Goal: Task Accomplishment & Management: Use online tool/utility

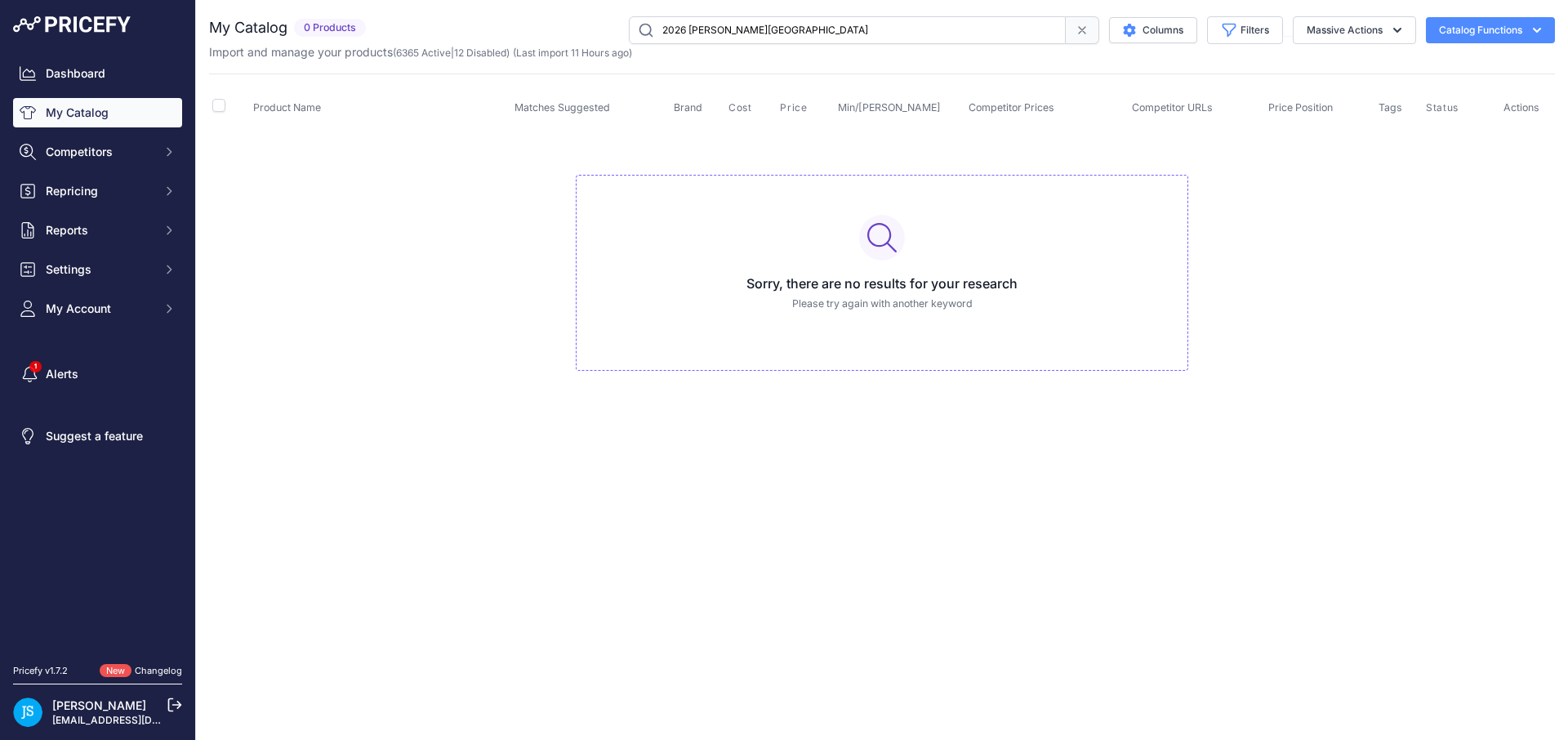
click at [696, 33] on input "2026 Bo Jackson Battle Arena" at bounding box center [848, 30] width 437 height 28
click at [696, 32] on input "2026 Bo Jackson Battle Arena" at bounding box center [848, 30] width 437 height 28
type input "2024 panini select football hobby international"
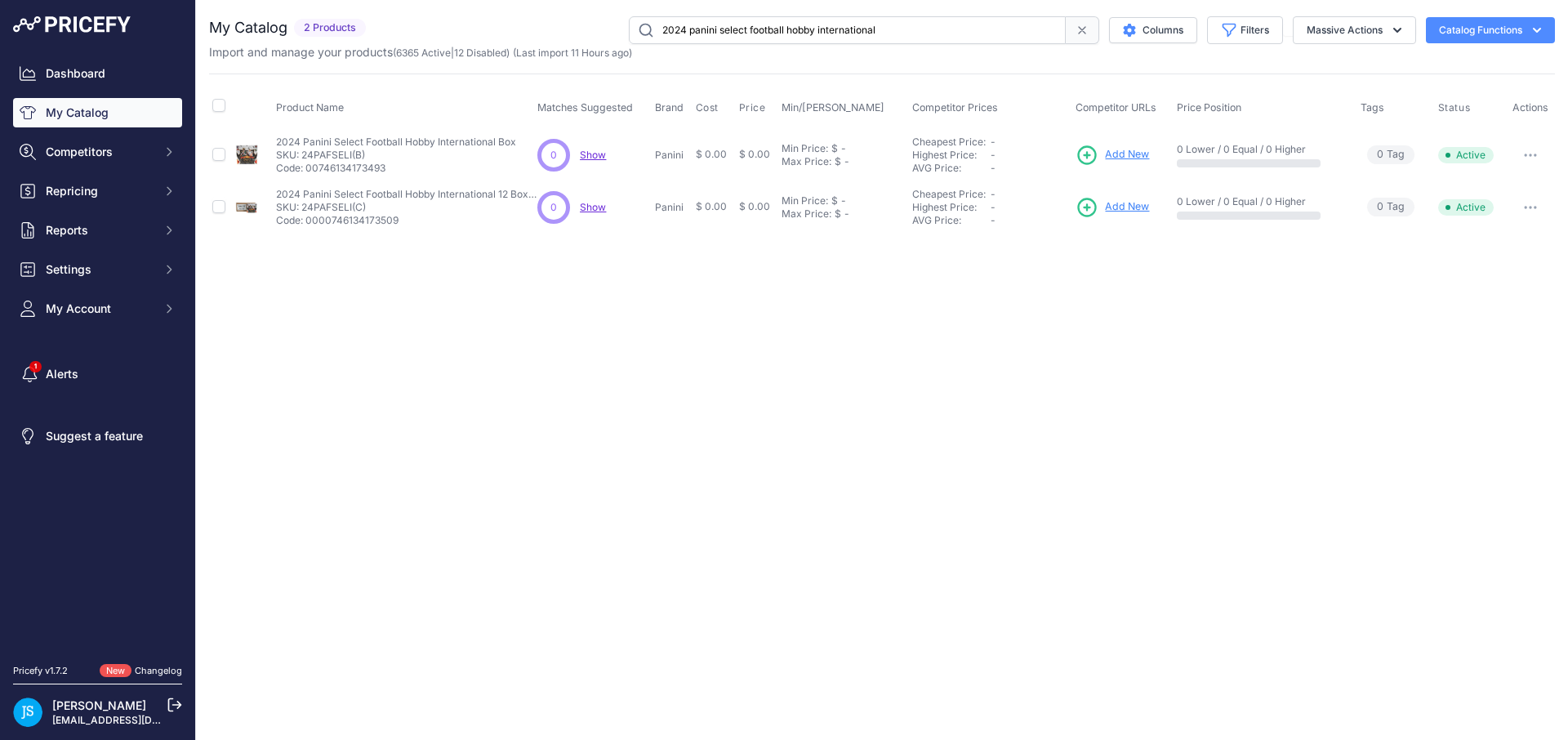
click at [1134, 151] on span "Add New" at bounding box center [1127, 154] width 44 height 16
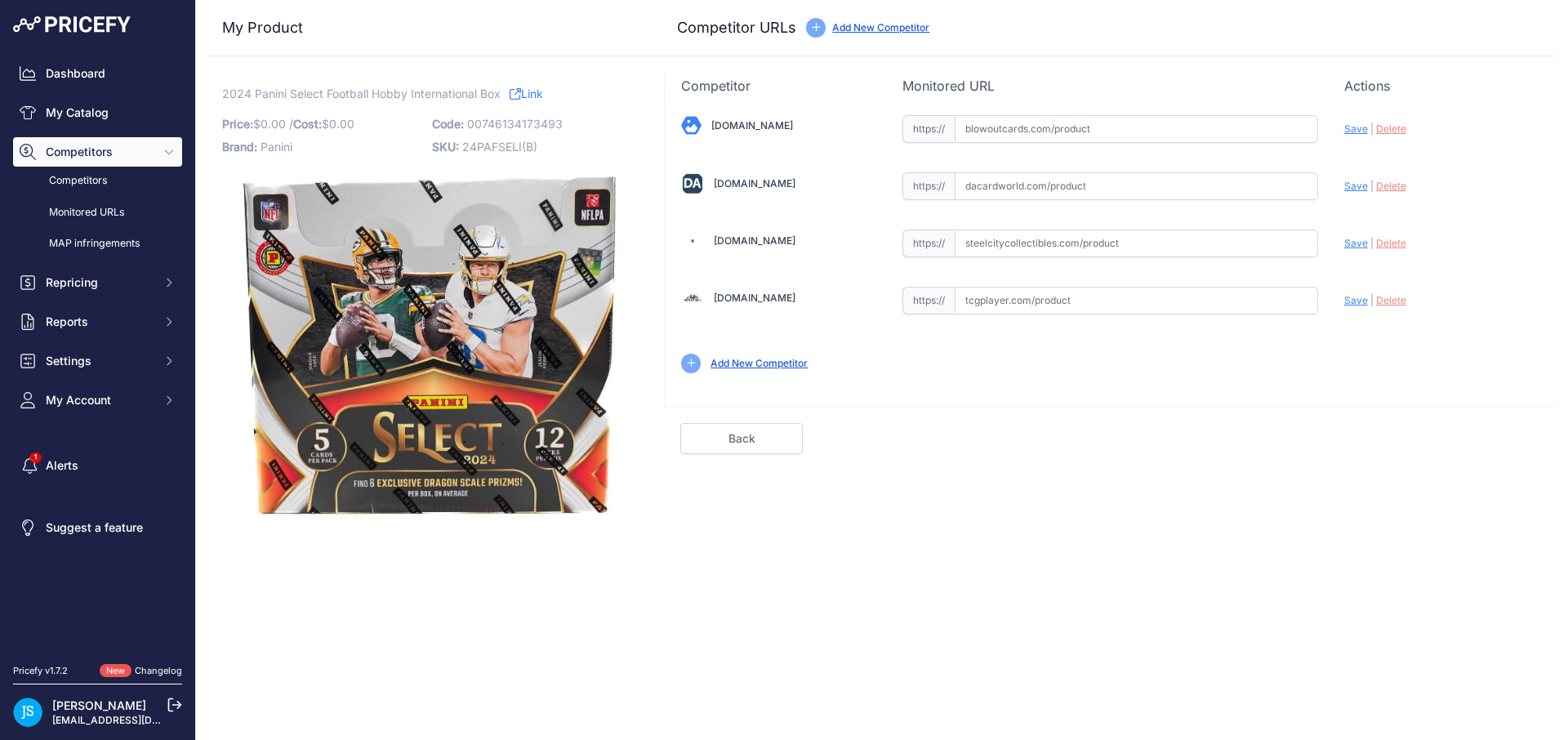
click at [1030, 254] on input "text" at bounding box center [1136, 243] width 364 height 28
paste input "https://www.steelcitycollectibles.com/i/2024-panini-select-football-internation…"
click at [1350, 246] on span "Save" at bounding box center [1356, 242] width 24 height 12
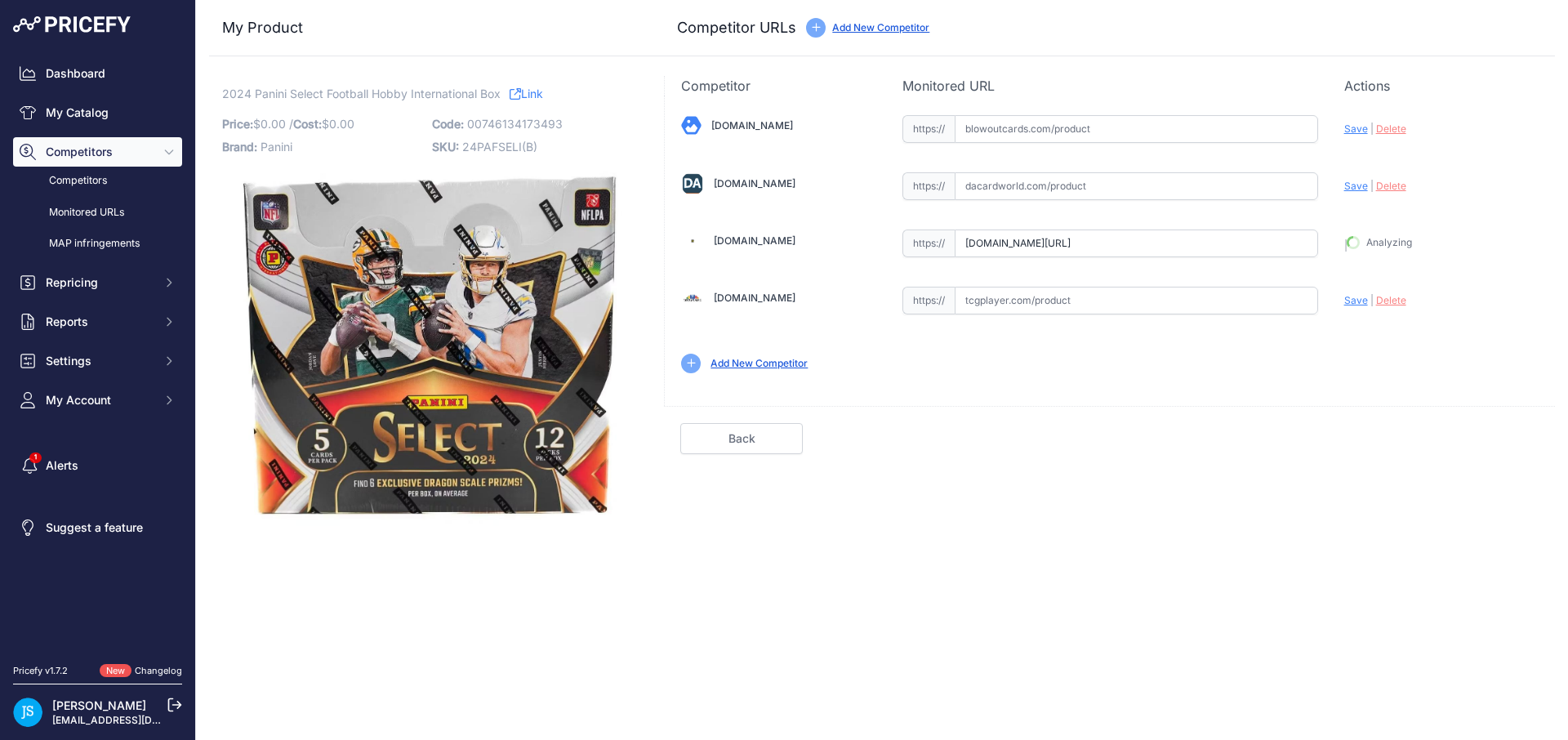
type input "https://www.steelcitycollectibles.com/i/2024-panini-select-football-internation…"
click at [1069, 184] on input "text" at bounding box center [1136, 186] width 364 height 28
paste input "https://www.dacardworld.com/sports-cards/2024-panini-select-football-internatio…"
click at [1350, 187] on span "Save" at bounding box center [1356, 185] width 24 height 12
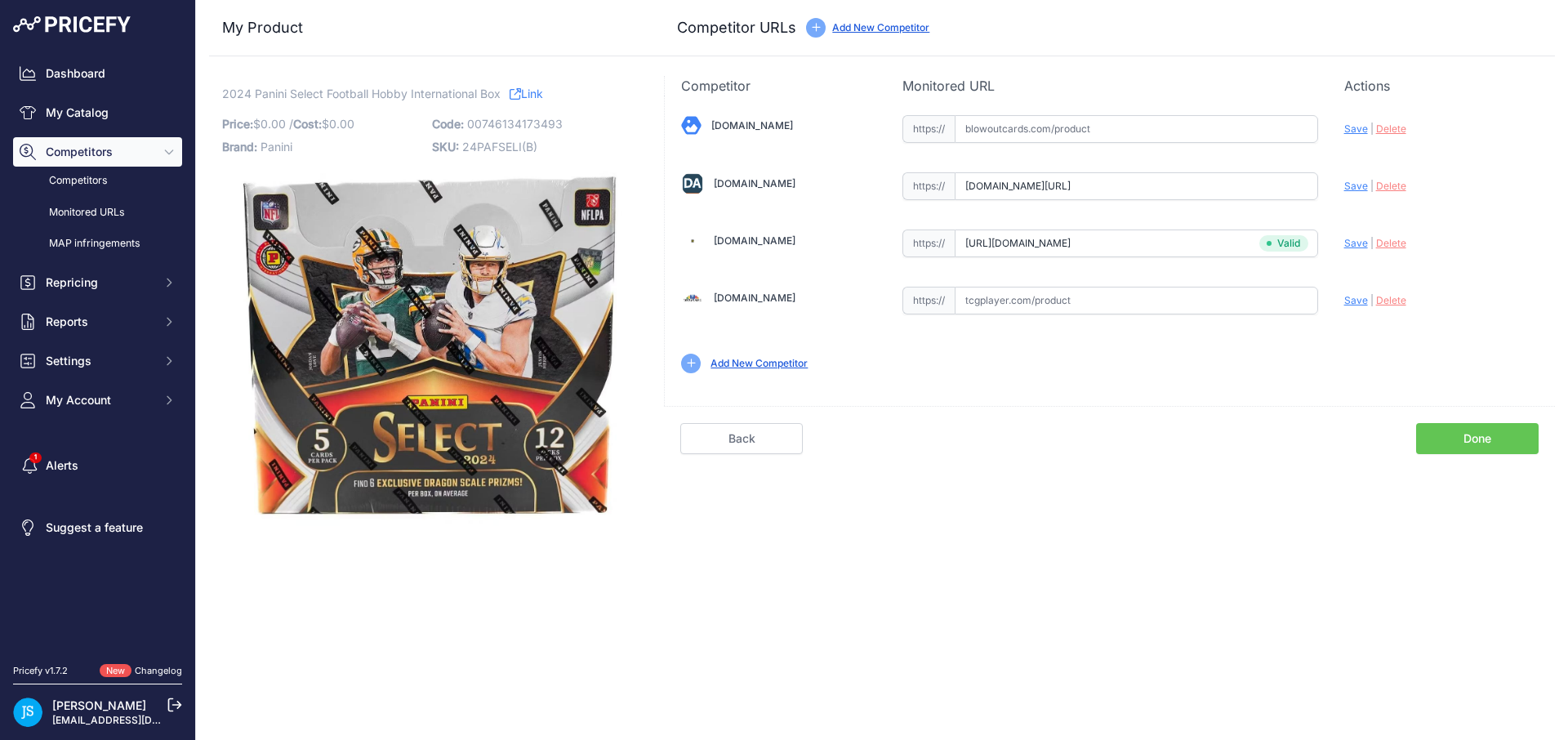
scroll to position [0, 0]
type input "https://www.dacardworld.com/sports-cards/2024-panini-select-football-internatio…"
click at [1073, 141] on input "text" at bounding box center [1136, 129] width 364 height 28
paste input "https://www.blowoutcards.com/2024-panini-select-football-international-hobby-bo…"
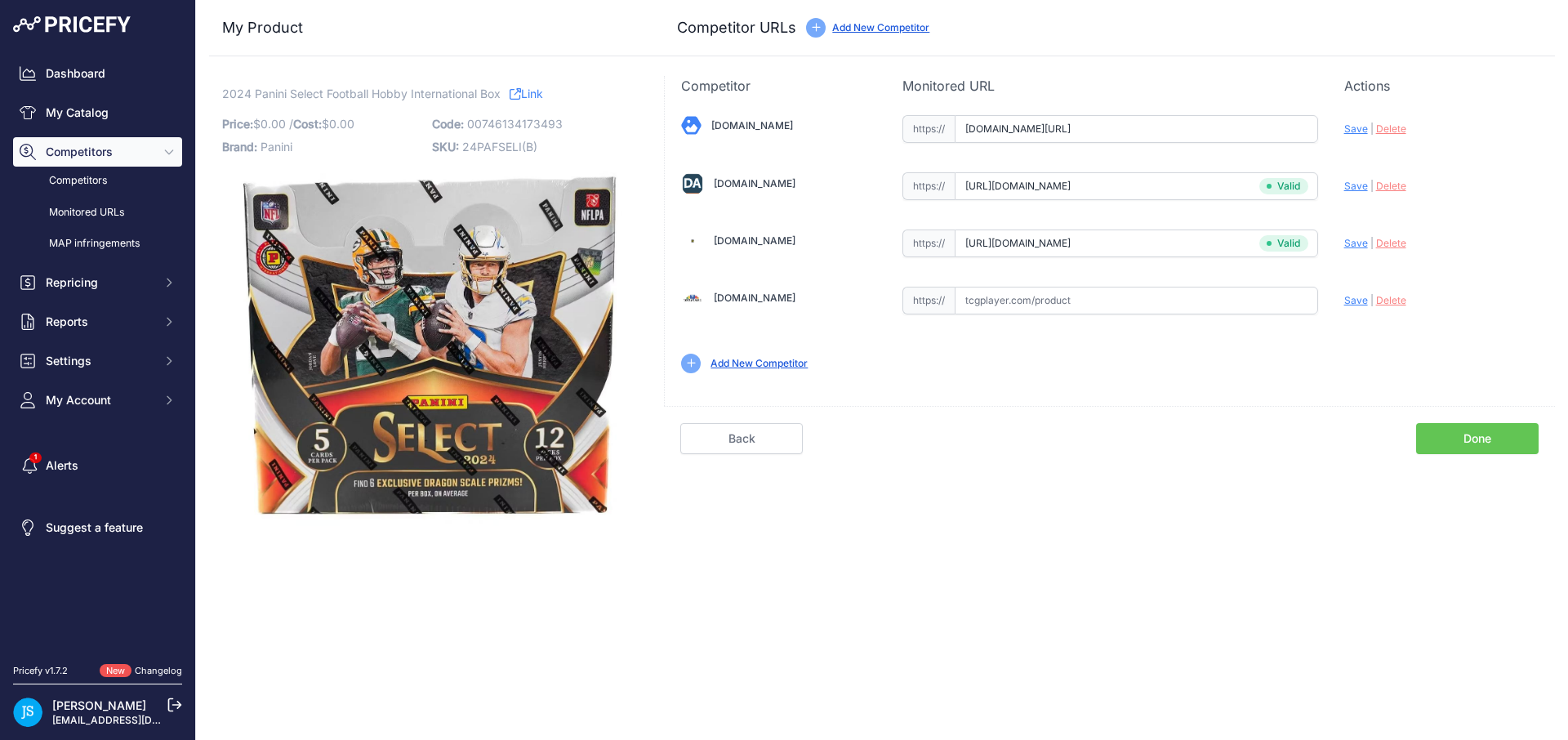
click at [1358, 126] on span "Save" at bounding box center [1356, 128] width 24 height 12
type input "https://www.blowoutcards.com/2024-panini-select-football-international-hobby-bo…"
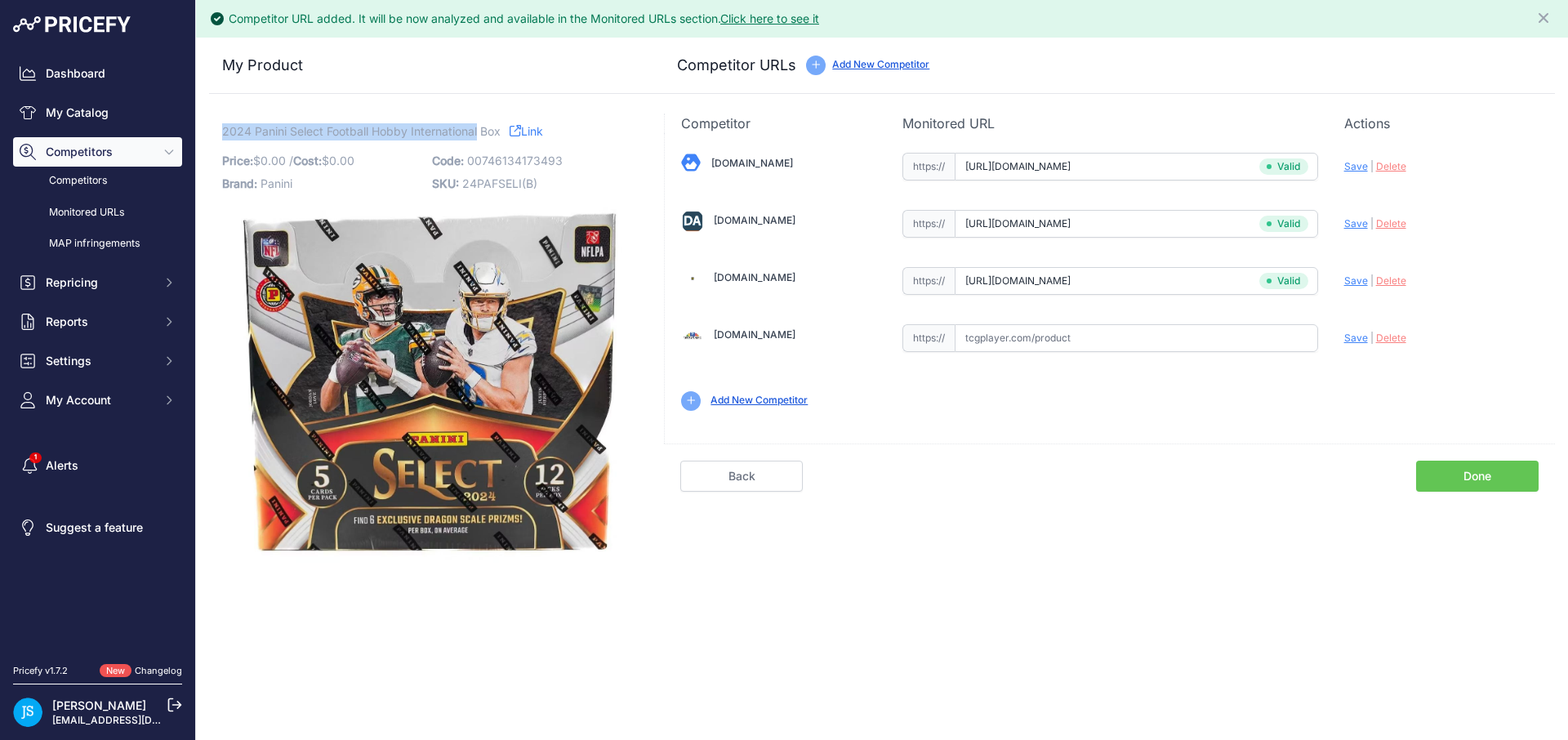
drag, startPoint x: 224, startPoint y: 127, endPoint x: 479, endPoint y: 128, distance: 255.0
click at [479, 128] on span "2024 Panini Select Football Hobby International Box" at bounding box center [361, 131] width 278 height 20
copy span "2024 Panini Select Football Hobby International"
click at [72, 116] on link "My Catalog" at bounding box center [97, 113] width 169 height 29
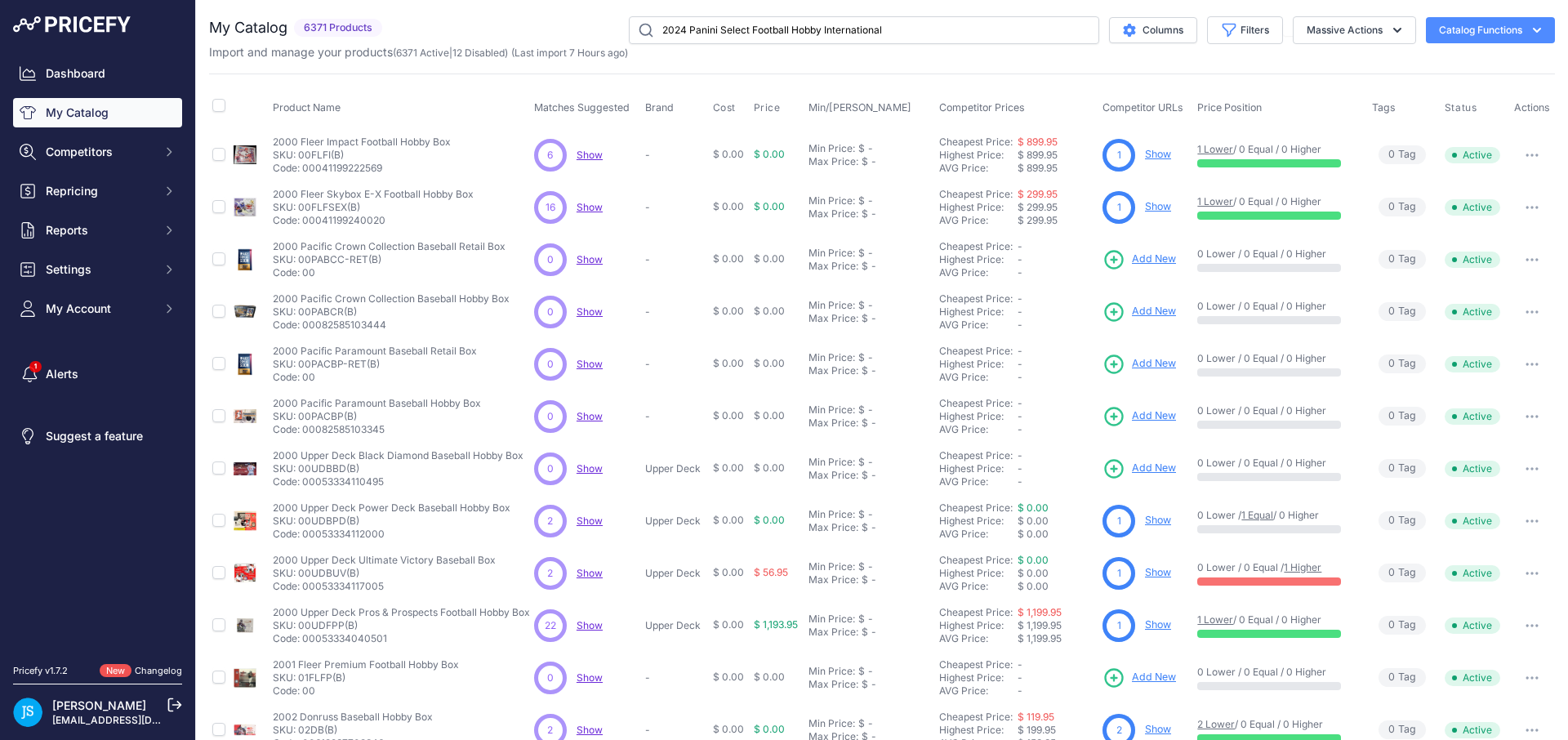
type input "2024 Panini Select Football Hobby International"
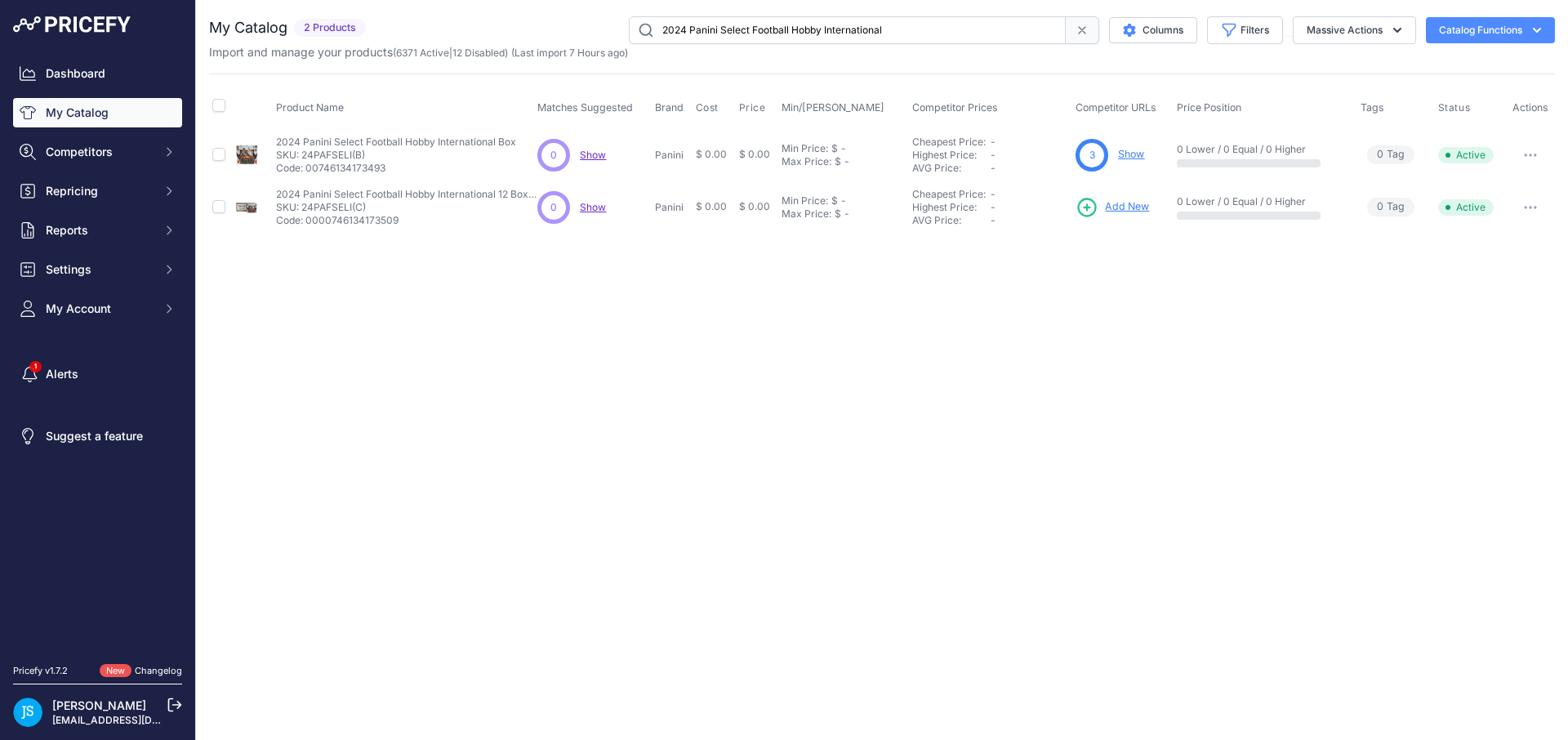
click at [1110, 207] on span "Add New" at bounding box center [1127, 207] width 44 height 16
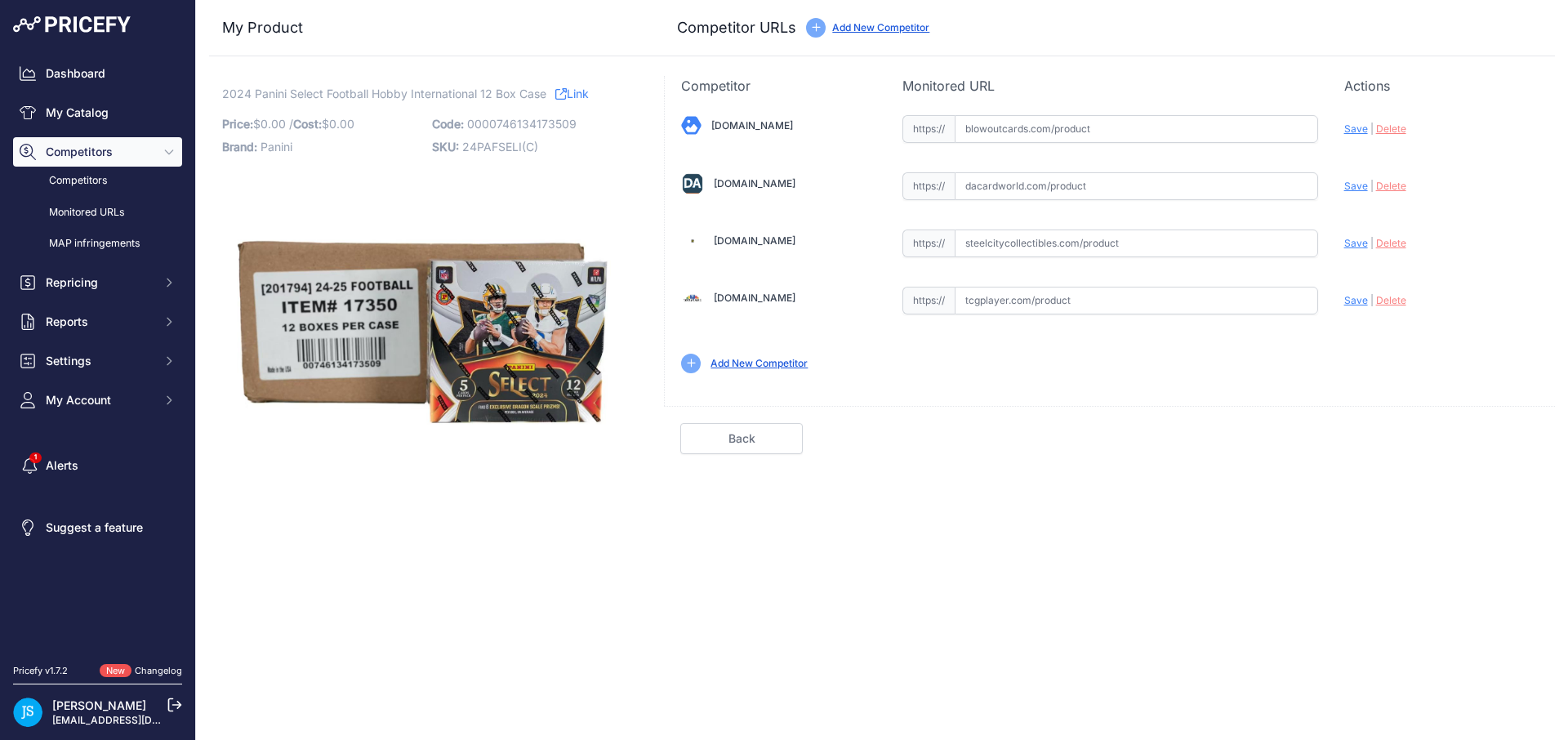
click at [1147, 241] on input "text" at bounding box center [1136, 243] width 364 height 28
paste input "[URL][DOMAIN_NAME]"
click at [1359, 241] on span "Save" at bounding box center [1356, 242] width 24 height 12
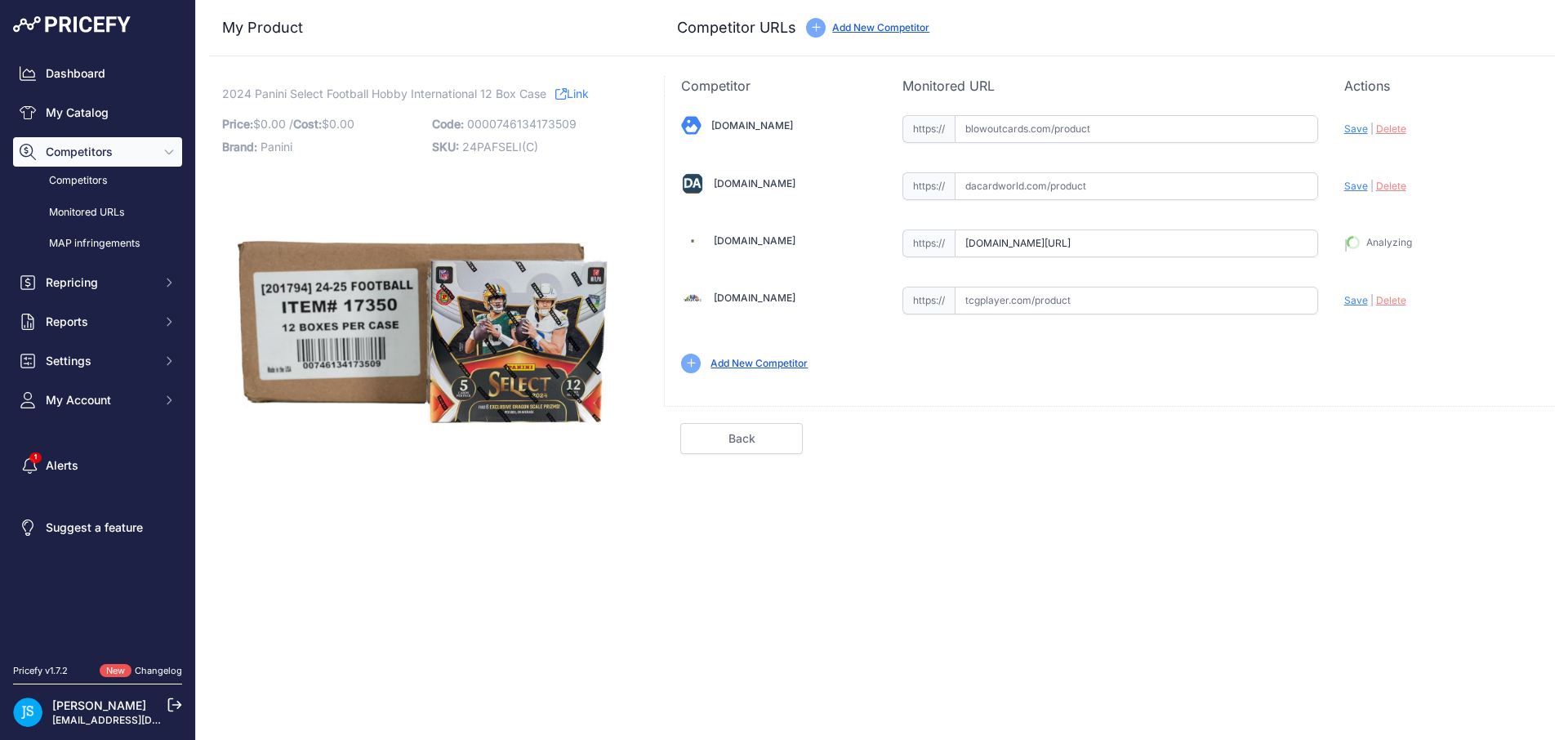
type input "[URL][DOMAIN_NAME]"
click at [1179, 189] on input "text" at bounding box center [1136, 186] width 364 height 28
paste input "[URL][DOMAIN_NAME]"
click at [1350, 187] on span "Save" at bounding box center [1356, 185] width 24 height 12
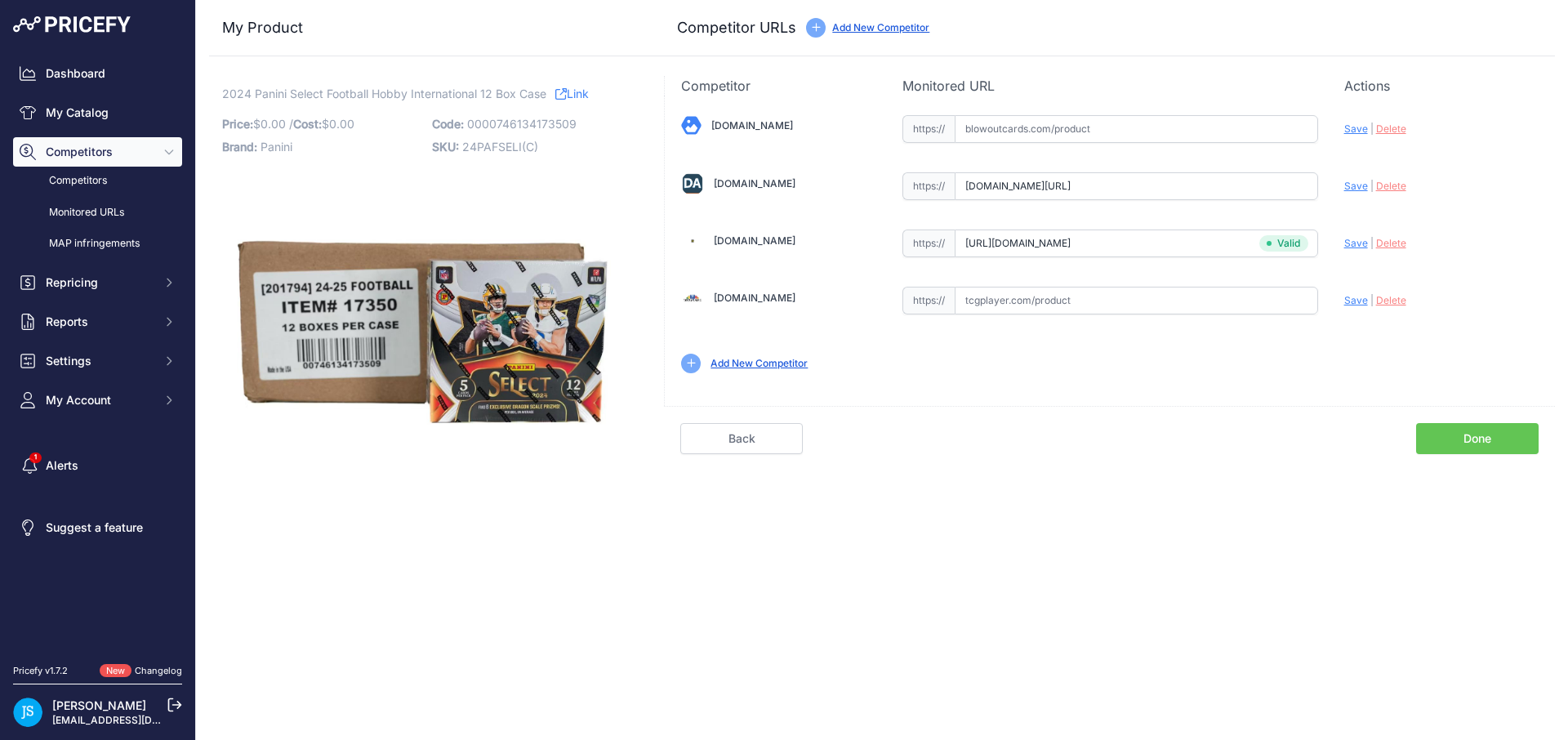
scroll to position [0, 0]
type input "[URL][DOMAIN_NAME]"
click at [1143, 126] on input "text" at bounding box center [1136, 129] width 364 height 28
paste input "[URL][DOMAIN_NAME]"
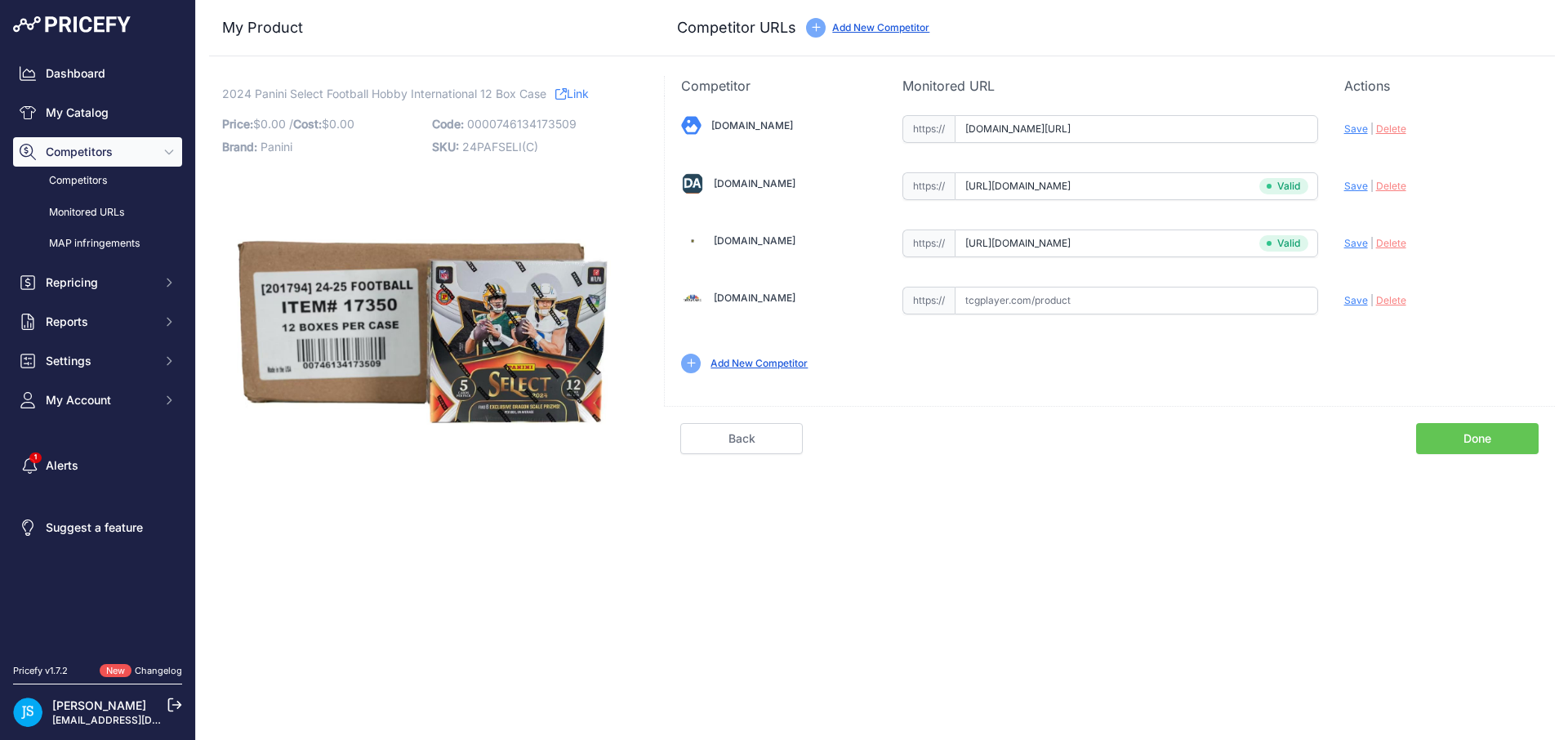
click at [1357, 129] on span "Save" at bounding box center [1356, 128] width 24 height 12
type input "[URL][DOMAIN_NAME]"
